Goal: Transaction & Acquisition: Purchase product/service

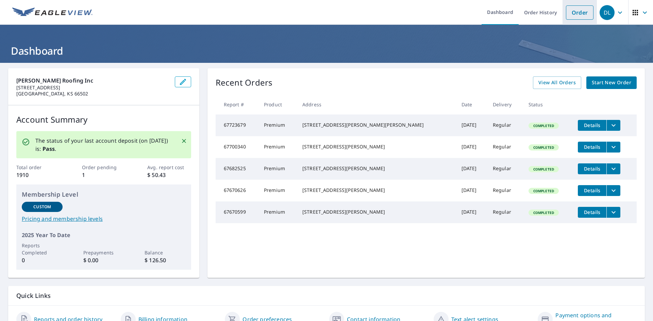
click at [569, 16] on link "Order" at bounding box center [580, 12] width 28 height 14
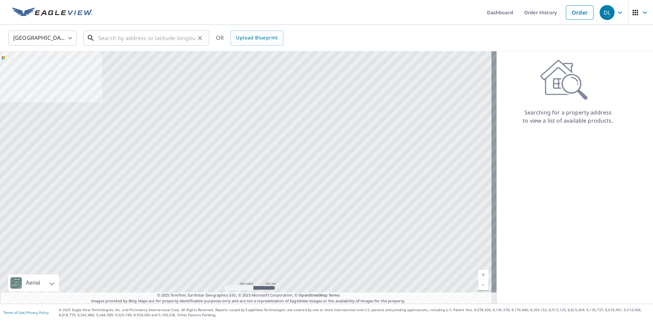
click at [106, 42] on input "text" at bounding box center [146, 38] width 97 height 19
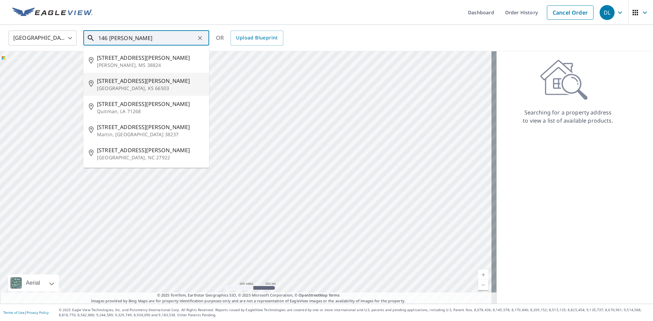
click at [136, 82] on span "[STREET_ADDRESS][PERSON_NAME]" at bounding box center [150, 81] width 107 height 8
type input "[STREET_ADDRESS][PERSON_NAME][PERSON_NAME]"
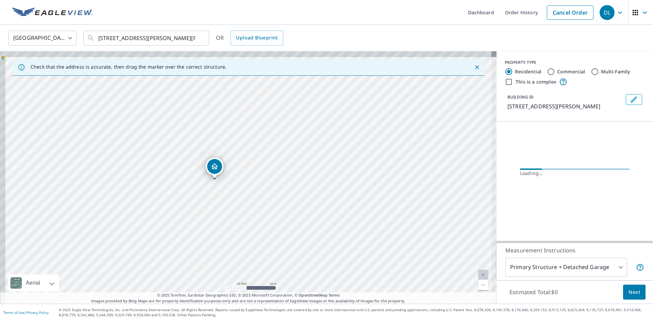
drag, startPoint x: 227, startPoint y: 166, endPoint x: 254, endPoint y: 192, distance: 37.7
click at [254, 192] on div "[STREET_ADDRESS][PERSON_NAME][PERSON_NAME]" at bounding box center [248, 177] width 496 height 253
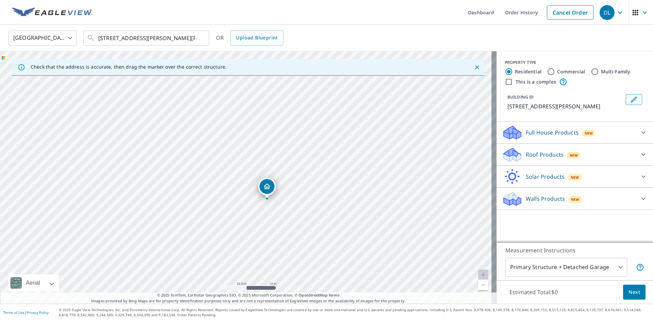
drag, startPoint x: 240, startPoint y: 152, endPoint x: 258, endPoint y: 257, distance: 106.8
click at [258, 258] on div "[STREET_ADDRESS][PERSON_NAME][PERSON_NAME]" at bounding box center [248, 177] width 496 height 253
click at [571, 147] on div "Roof Products New" at bounding box center [568, 155] width 133 height 16
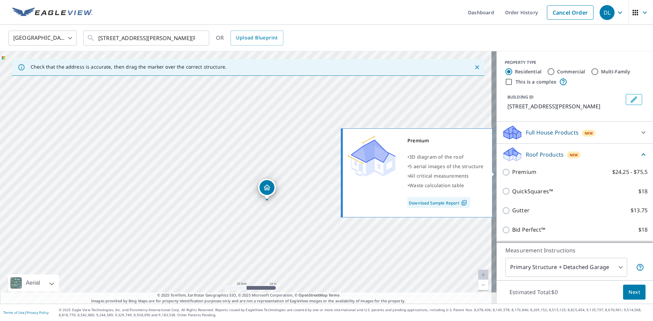
click at [526, 169] on p "Premium" at bounding box center [524, 172] width 24 height 8
click at [512, 169] on input "Premium $24.25 - $75.5" at bounding box center [507, 172] width 10 height 8
checkbox input "true"
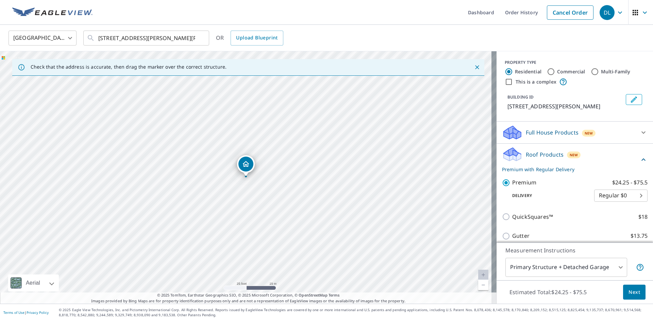
click at [628, 292] on span "Next" at bounding box center [634, 292] width 12 height 8
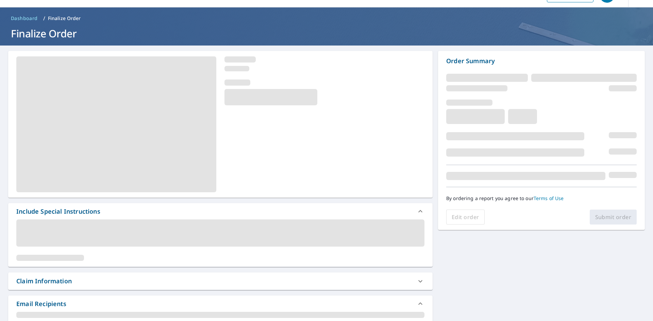
scroll to position [34, 0]
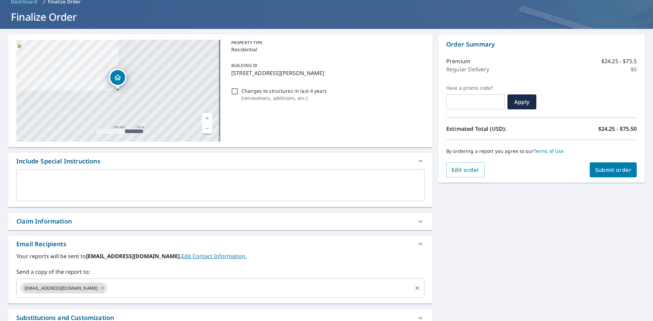
click at [100, 289] on icon at bounding box center [102, 287] width 5 height 7
checkbox input "true"
click at [84, 289] on input "text" at bounding box center [215, 288] width 392 height 13
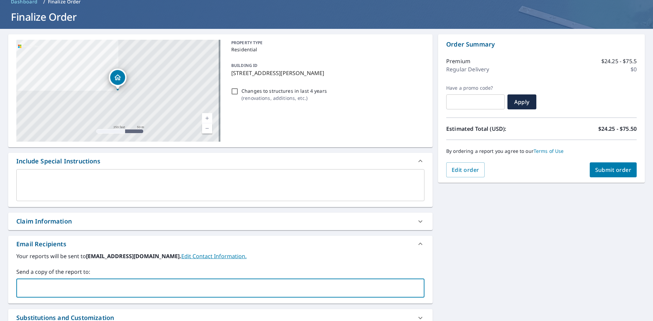
type input "[EMAIL_ADDRESS][DOMAIN_NAME]"
drag, startPoint x: 102, startPoint y: 290, endPoint x: -80, endPoint y: 278, distance: 182.9
click at [0, 278] on html "DL DL Dashboard Order History Cancel Order DL Dashboard / Finalize Order Finali…" at bounding box center [326, 160] width 653 height 321
click at [54, 283] on input "text" at bounding box center [215, 288] width 392 height 13
type input "[EMAIL_ADDRESS][DOMAIN_NAME]"
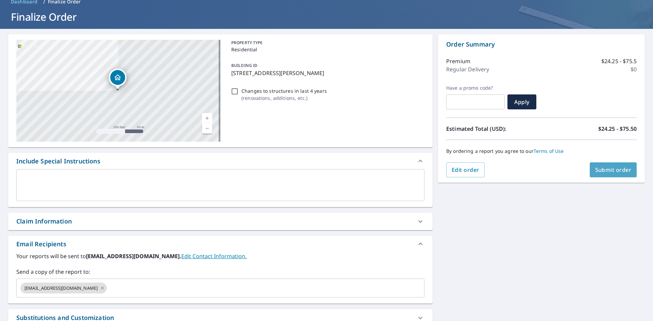
click at [595, 172] on span "Submit order" at bounding box center [613, 169] width 36 height 7
checkbox input "true"
